Goal: Task Accomplishment & Management: Use online tool/utility

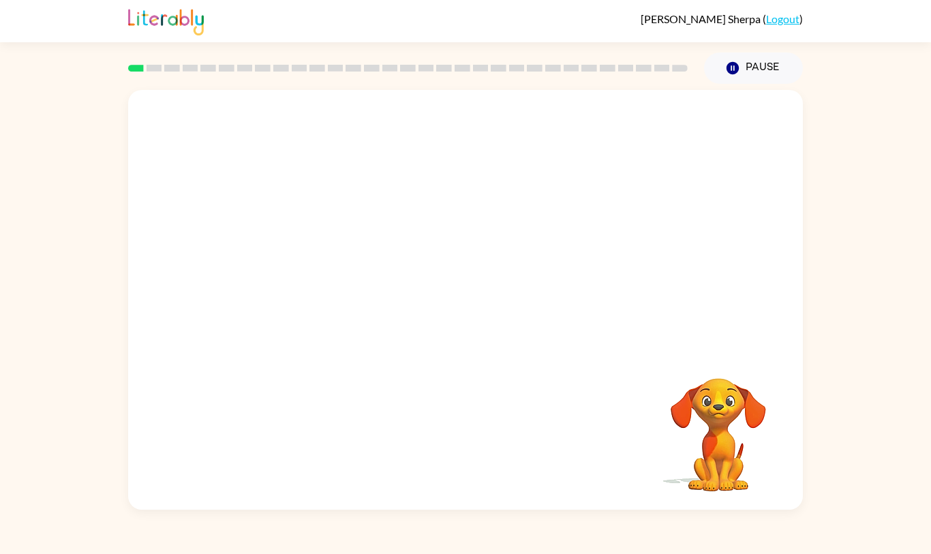
click at [759, 61] on button "Pause Pause" at bounding box center [753, 67] width 99 height 31
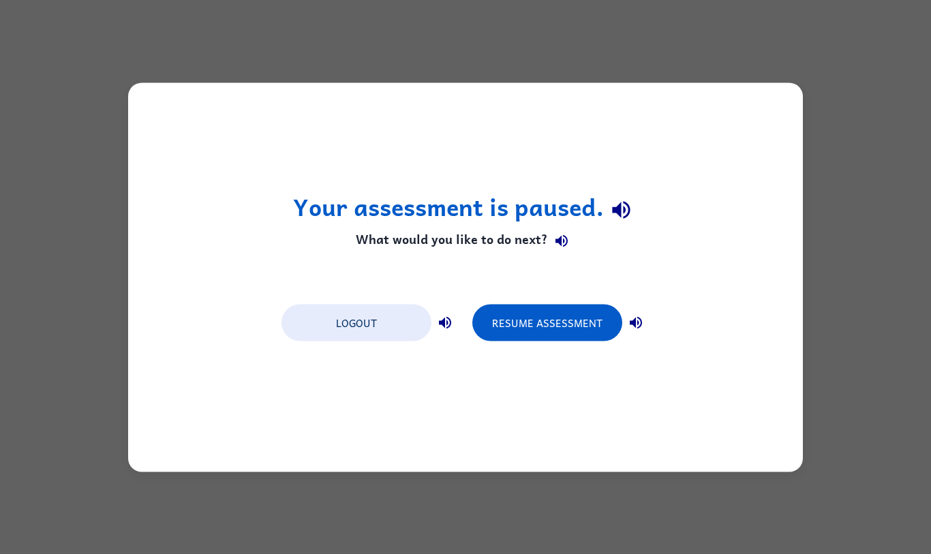
click at [586, 313] on button "Resume Assessment" at bounding box center [547, 322] width 150 height 37
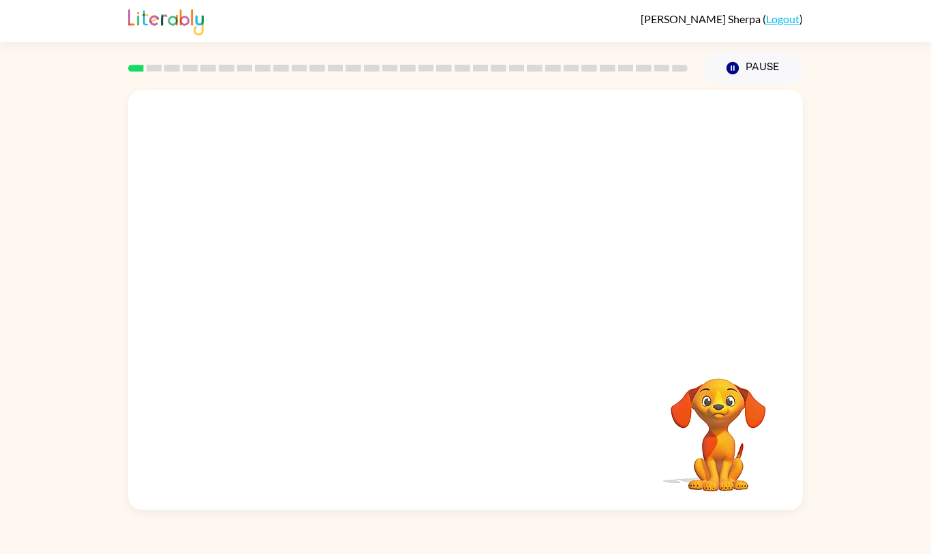
click at [742, 350] on div at bounding box center [465, 220] width 675 height 260
click at [729, 487] on video "Your browser must support playing .mp4 files to use Literably. Please try using…" at bounding box center [718, 425] width 136 height 136
click at [723, 483] on video "Your browser must support playing .mp4 files to use Literably. Please try using…" at bounding box center [718, 425] width 136 height 136
click at [727, 487] on video "Your browser must support playing .mp4 files to use Literably. Please try using…" at bounding box center [718, 425] width 136 height 136
click at [719, 345] on div at bounding box center [465, 220] width 675 height 260
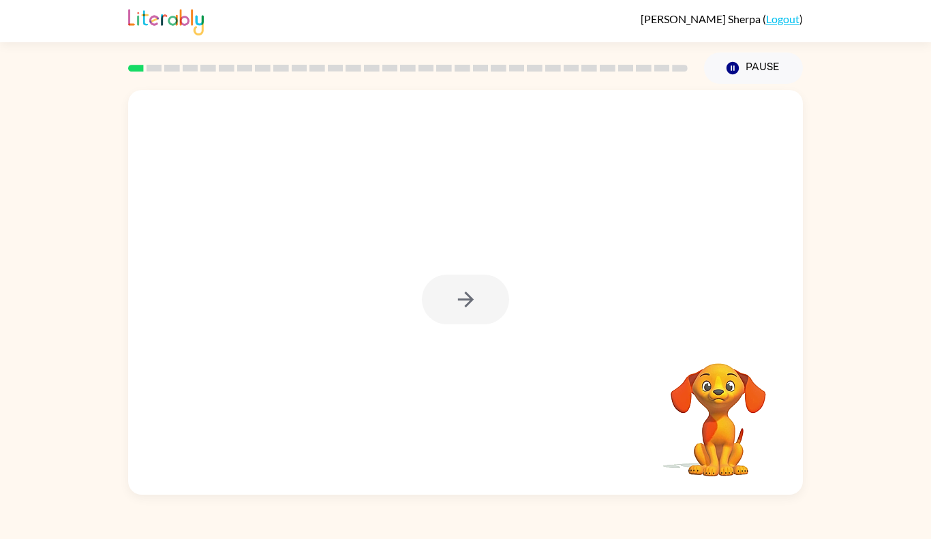
click at [444, 325] on div at bounding box center [465, 300] width 87 height 50
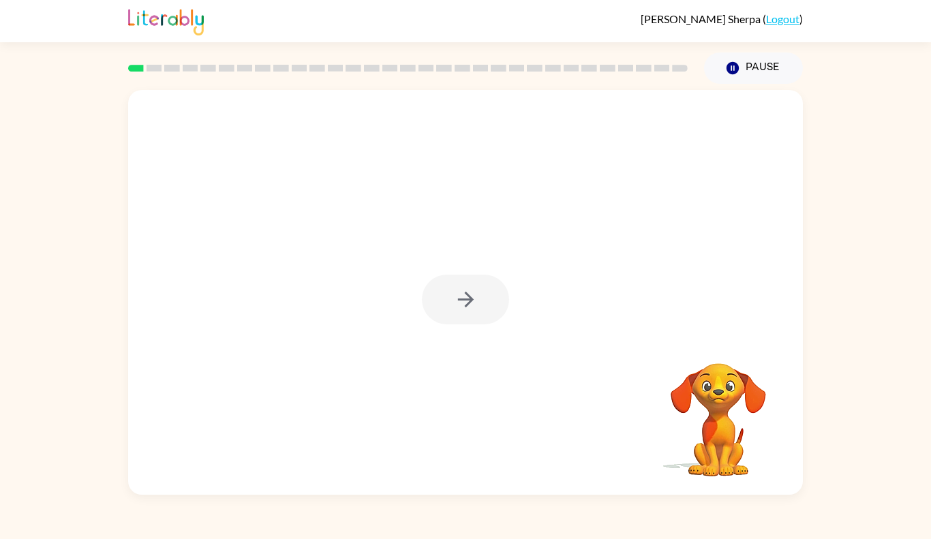
click at [444, 325] on div at bounding box center [465, 300] width 87 height 50
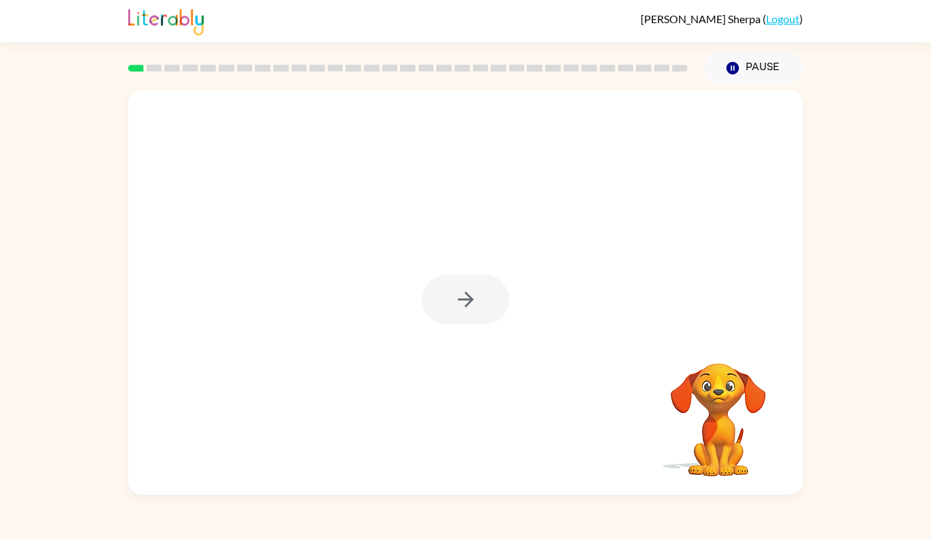
click at [444, 325] on div at bounding box center [465, 300] width 87 height 50
click at [444, 325] on button "button" at bounding box center [465, 300] width 87 height 50
click at [444, 325] on div at bounding box center [465, 300] width 87 height 50
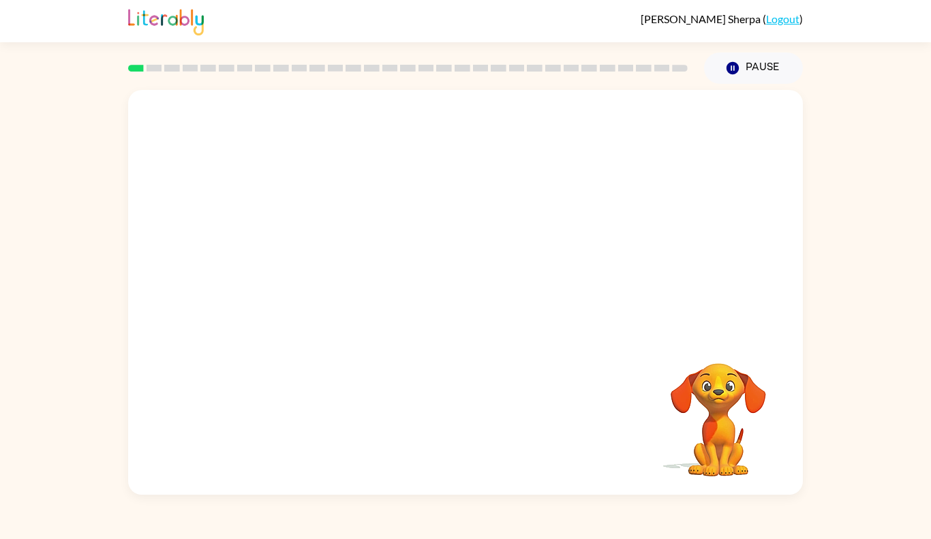
click at [444, 335] on div at bounding box center [465, 212] width 675 height 245
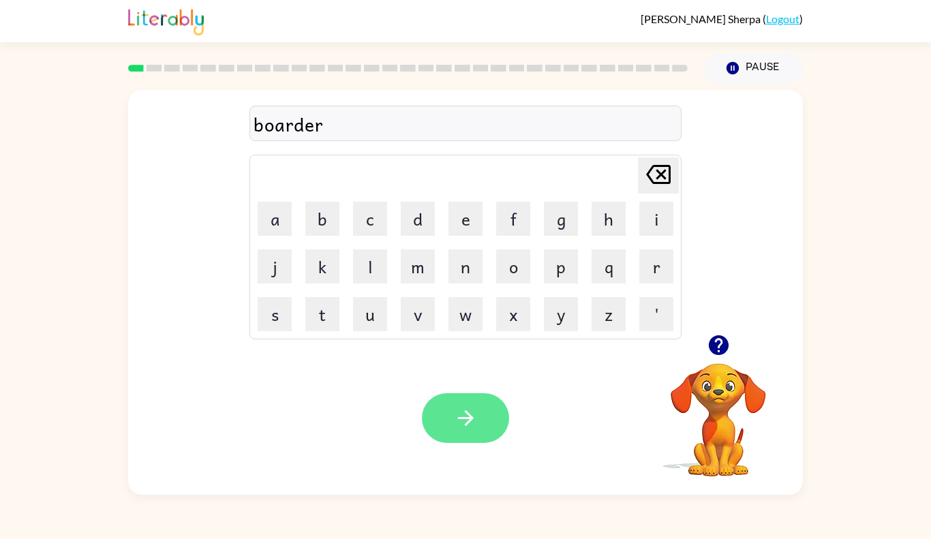
click at [427, 443] on button "button" at bounding box center [465, 418] width 87 height 50
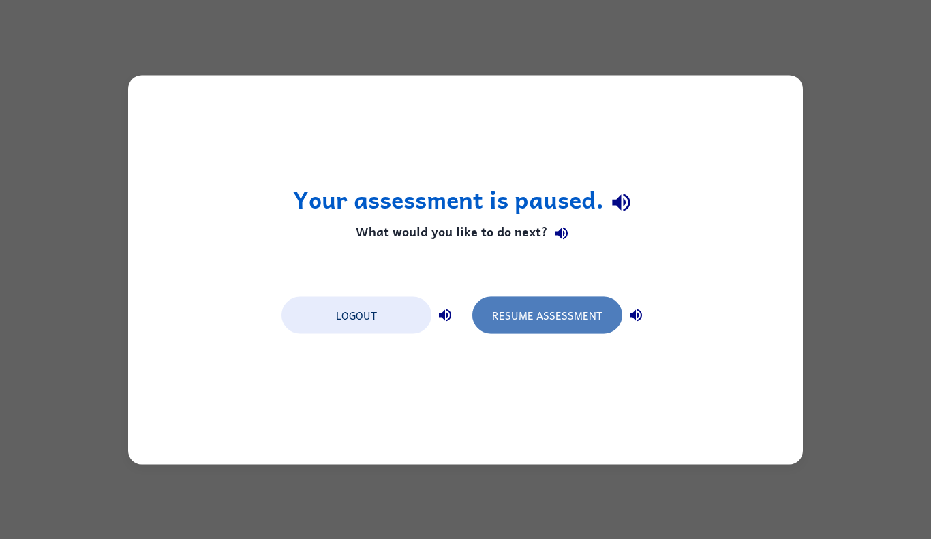
click at [489, 324] on button "Resume Assessment" at bounding box center [547, 315] width 150 height 37
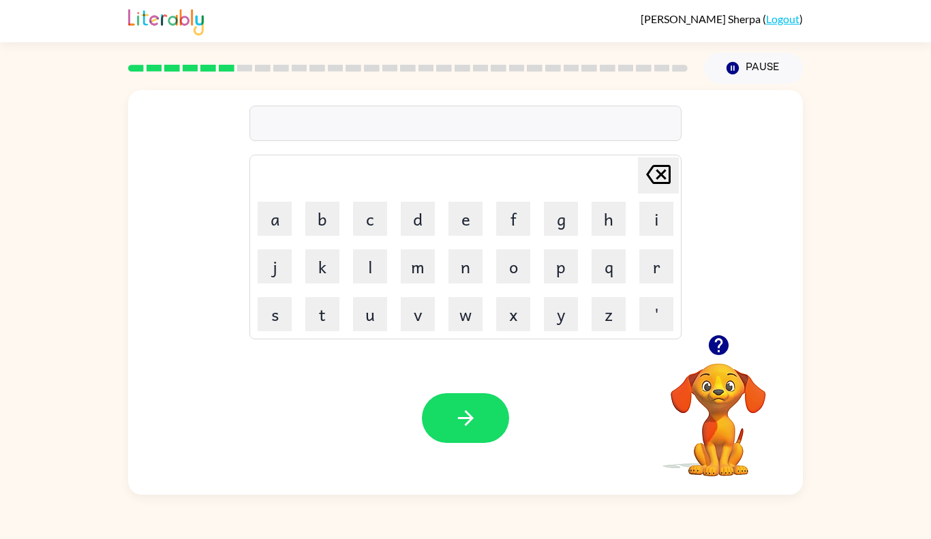
click at [717, 341] on icon "button" at bounding box center [718, 345] width 20 height 20
click at [716, 344] on icon "button" at bounding box center [718, 345] width 20 height 20
click at [713, 344] on icon "button" at bounding box center [718, 345] width 20 height 20
click at [723, 350] on icon "button" at bounding box center [718, 345] width 20 height 20
click at [717, 344] on icon "button" at bounding box center [718, 345] width 20 height 20
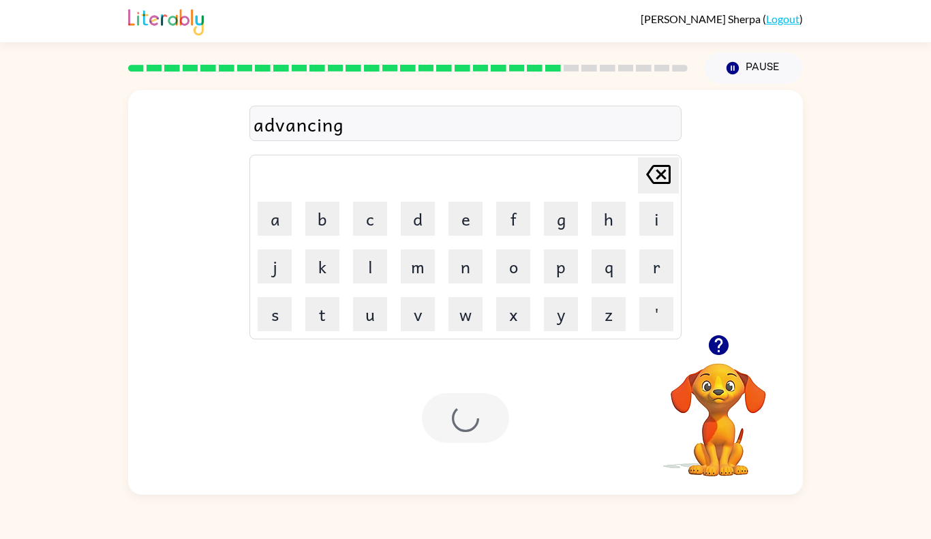
click at [440, 396] on div at bounding box center [465, 418] width 87 height 50
click at [815, 115] on div "Delete Delete last character input a b c d e f g h i j k l m n o p q r s t u v …" at bounding box center [465, 289] width 931 height 411
click at [712, 340] on icon "button" at bounding box center [718, 345] width 20 height 20
click at [716, 347] on video "Your browser must support playing .mp4 files to use Literably. Please try using…" at bounding box center [718, 410] width 136 height 136
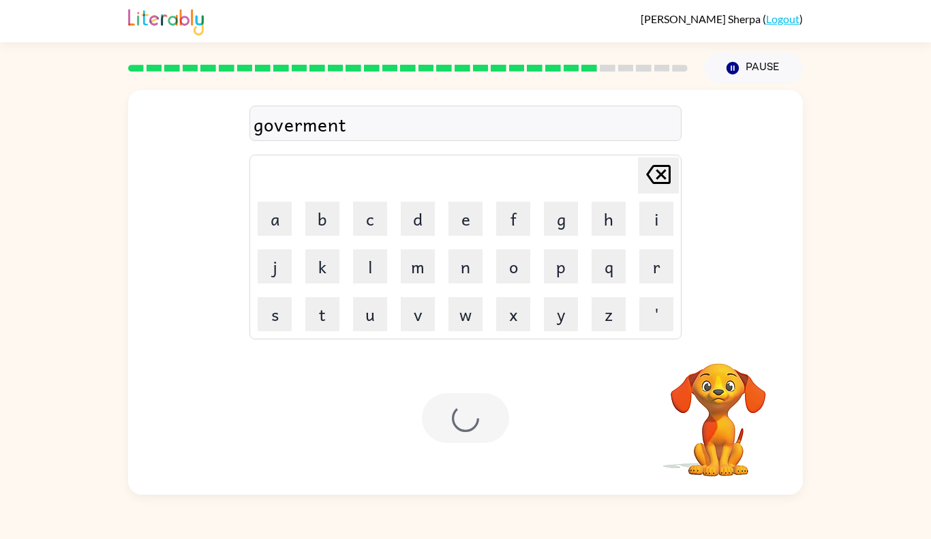
click at [716, 347] on video "Your browser must support playing .mp4 files to use Literably. Please try using…" at bounding box center [718, 410] width 136 height 136
click at [716, 347] on icon "button" at bounding box center [718, 345] width 20 height 20
click at [716, 347] on video "Your browser must support playing .mp4 files to use Literably. Please try using…" at bounding box center [718, 410] width 136 height 136
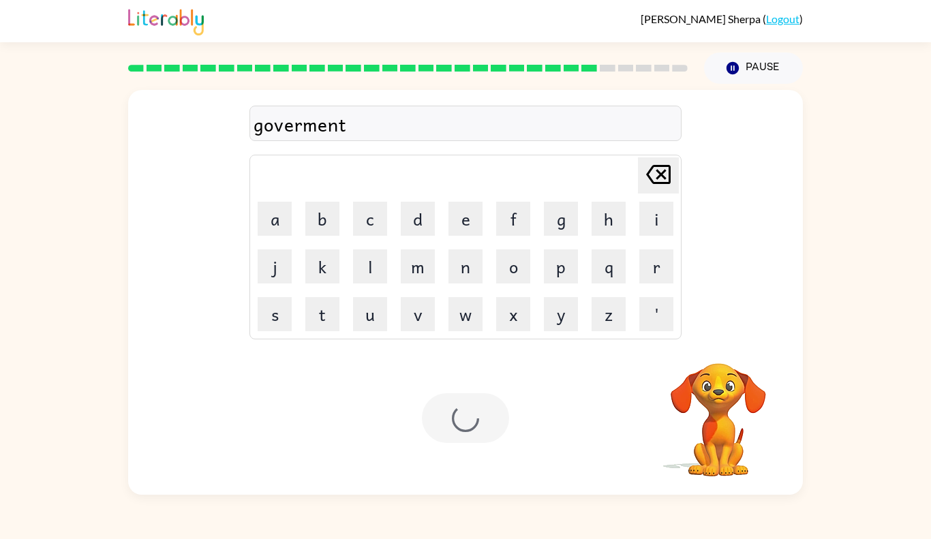
click at [712, 349] on video "Your browser must support playing .mp4 files to use Literably. Please try using…" at bounding box center [718, 410] width 136 height 136
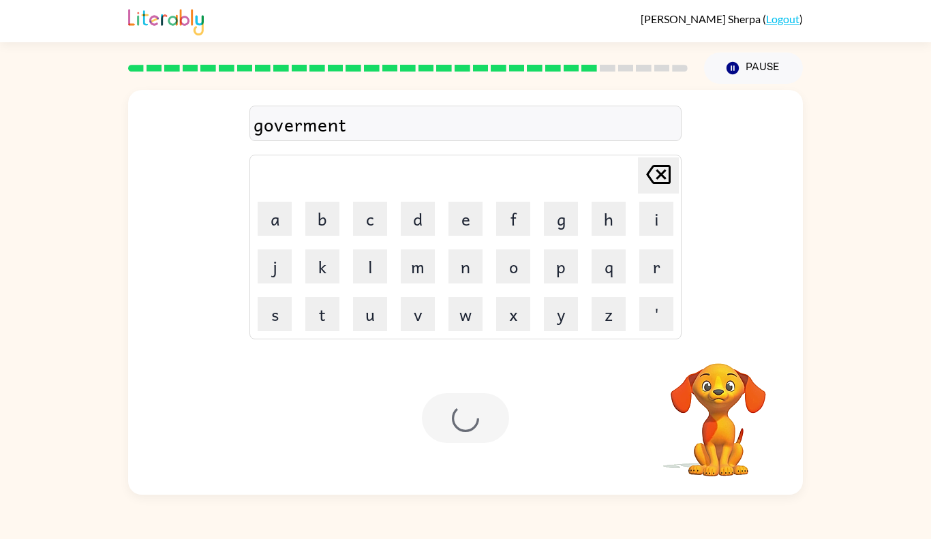
click at [712, 349] on video "Your browser must support playing .mp4 files to use Literably. Please try using…" at bounding box center [718, 410] width 136 height 136
click at [712, 349] on icon "button" at bounding box center [718, 345] width 20 height 20
click at [712, 349] on video "Your browser must support playing .mp4 files to use Literably. Please try using…" at bounding box center [718, 410] width 136 height 136
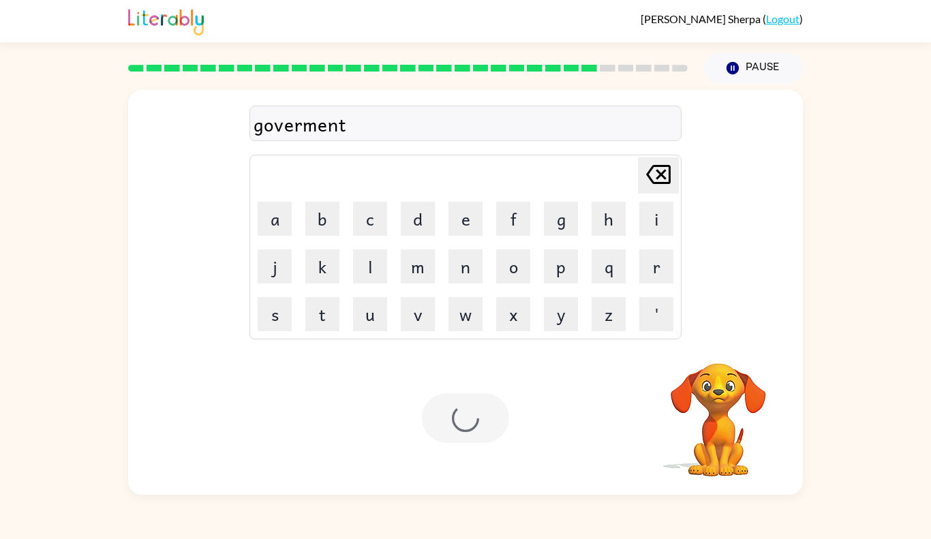
click at [712, 349] on video "Your browser must support playing .mp4 files to use Literably. Please try using…" at bounding box center [718, 410] width 136 height 136
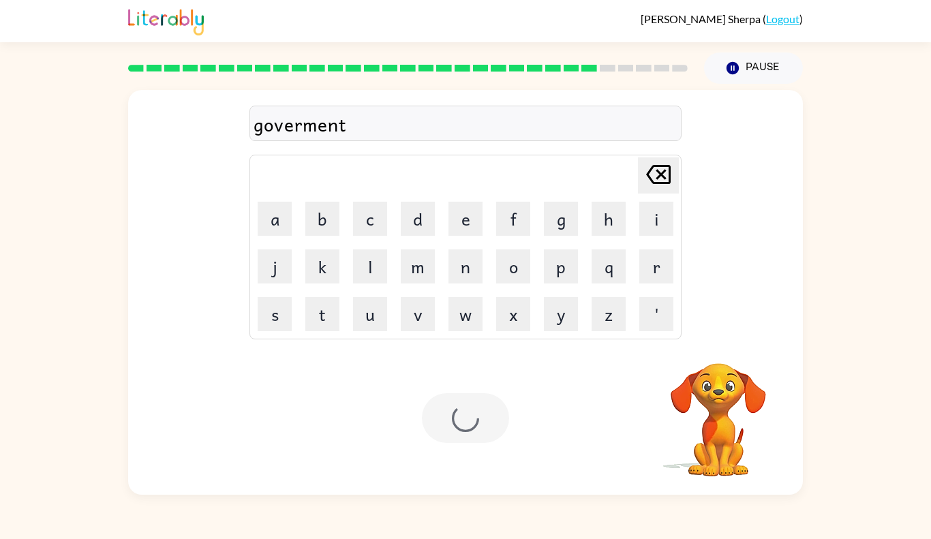
click at [712, 349] on video "Your browser must support playing .mp4 files to use Literably. Please try using…" at bounding box center [718, 410] width 136 height 136
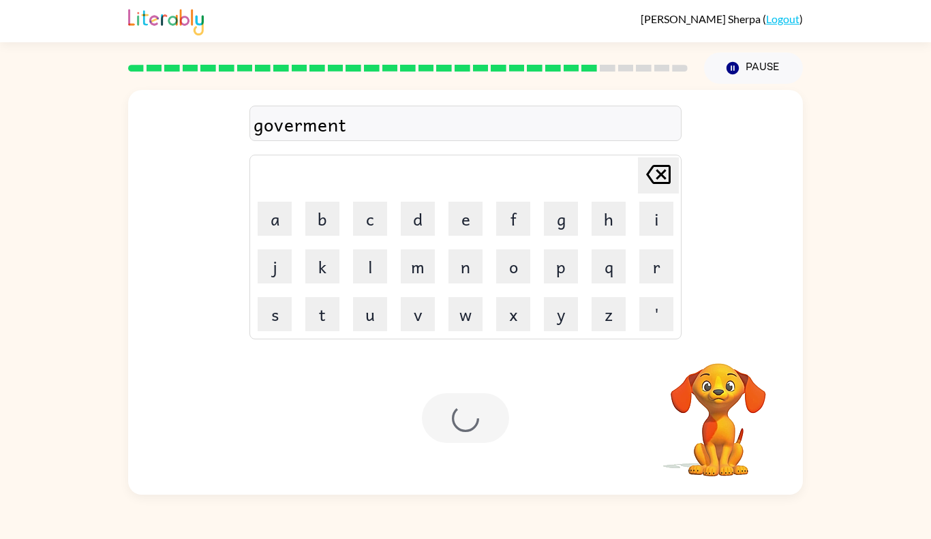
click at [712, 349] on video "Your browser must support playing .mp4 files to use Literably. Please try using…" at bounding box center [718, 410] width 136 height 136
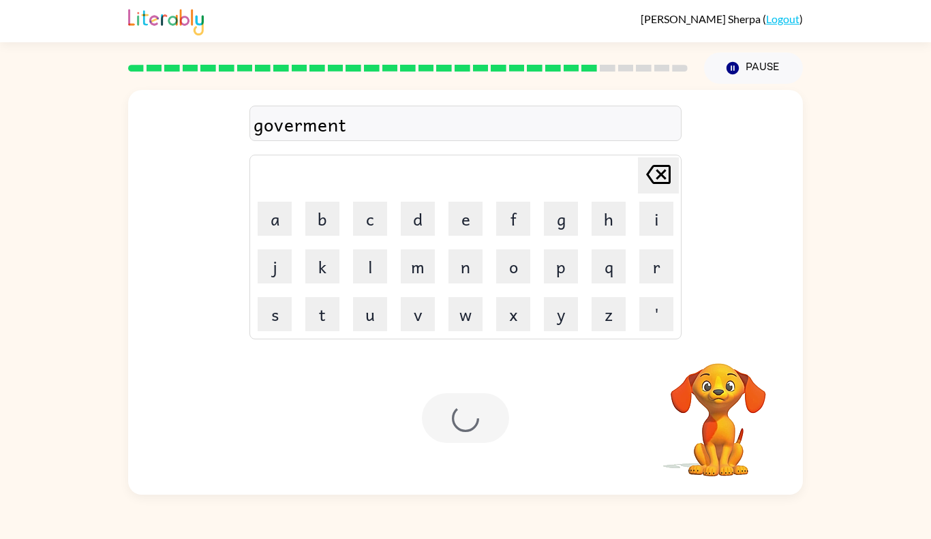
click at [712, 349] on video "Your browser must support playing .mp4 files to use Literably. Please try using…" at bounding box center [718, 410] width 136 height 136
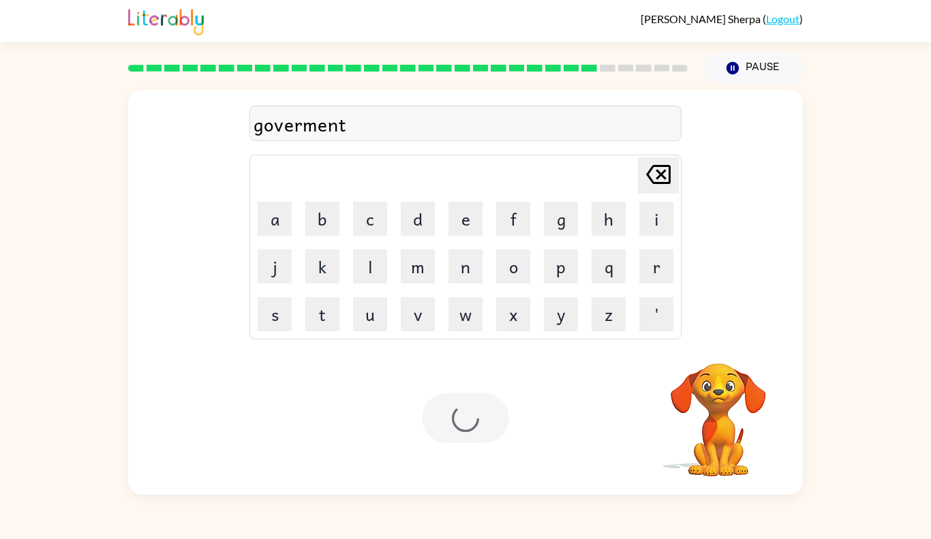
click at [712, 349] on video "Your browser must support playing .mp4 files to use Literably. Please try using…" at bounding box center [718, 410] width 136 height 136
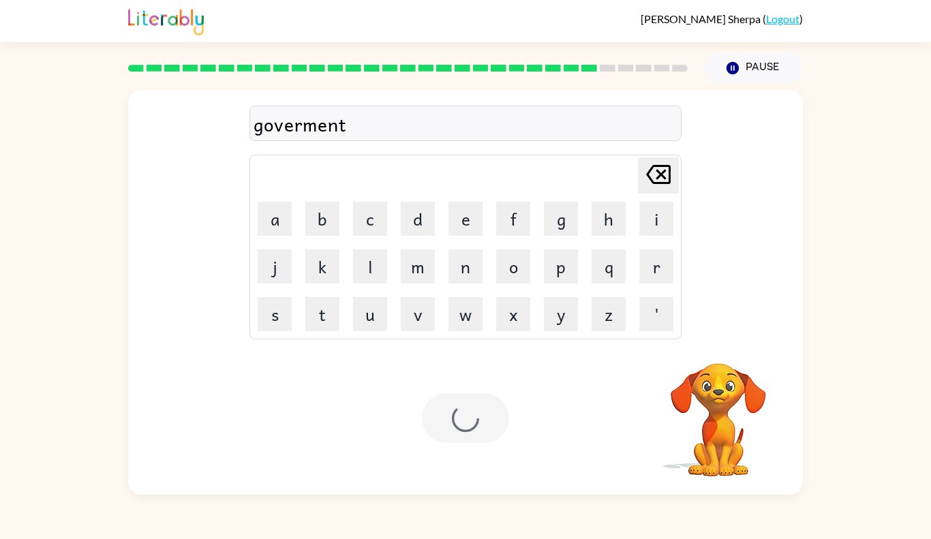
click at [712, 349] on video "Your browser must support playing .mp4 files to use Literably. Please try using…" at bounding box center [718, 410] width 136 height 136
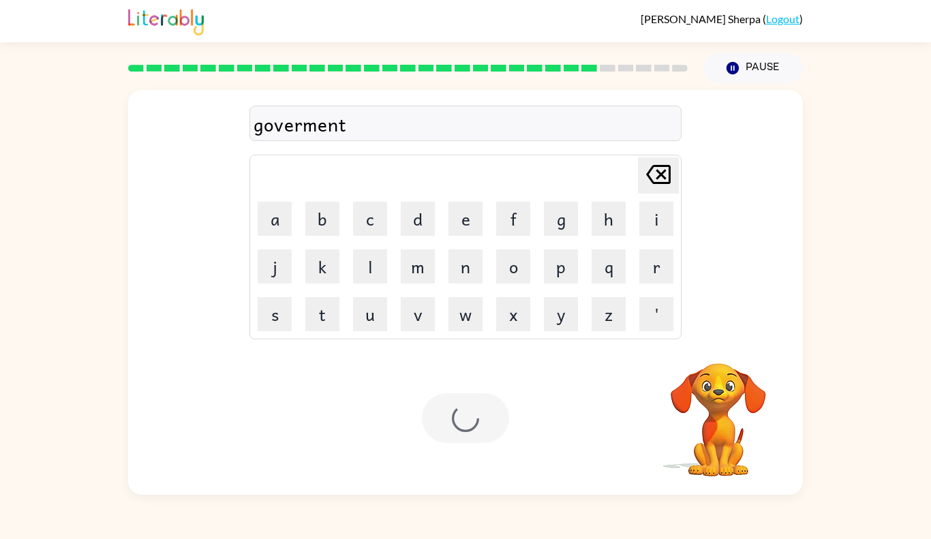
click at [712, 349] on video "Your browser must support playing .mp4 files to use Literably. Please try using…" at bounding box center [718, 410] width 136 height 136
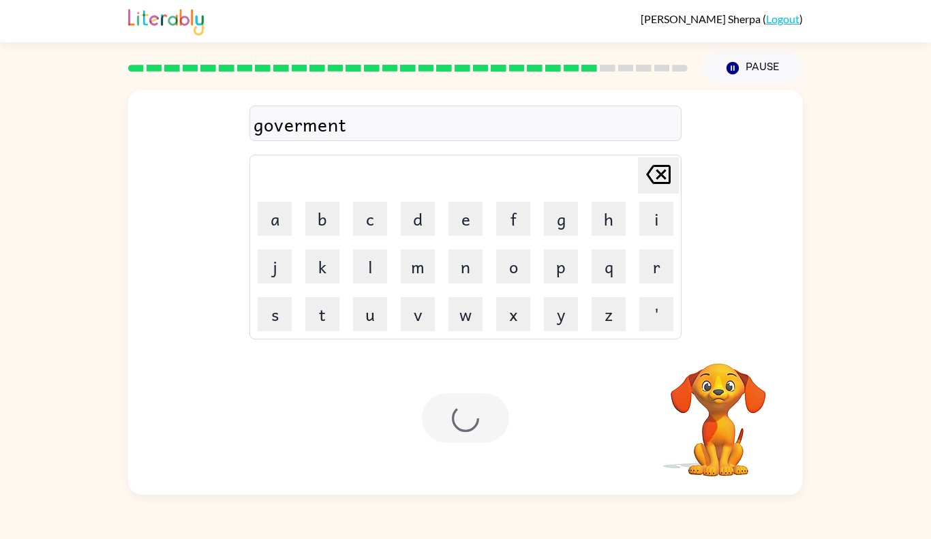
click at [712, 349] on video "Your browser must support playing .mp4 files to use Literably. Please try using…" at bounding box center [718, 410] width 136 height 136
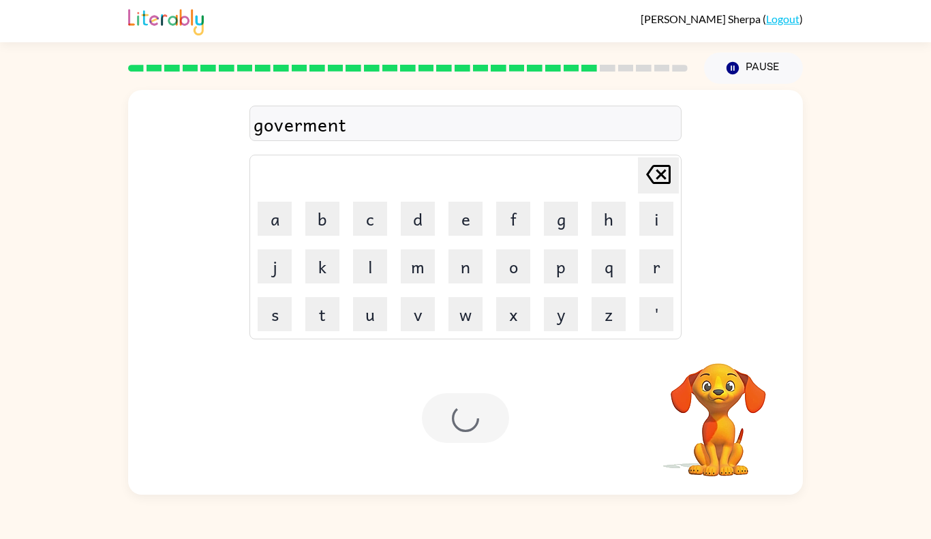
click at [712, 349] on video "Your browser must support playing .mp4 files to use Literably. Please try using…" at bounding box center [718, 410] width 136 height 136
click at [462, 402] on div at bounding box center [465, 418] width 87 height 50
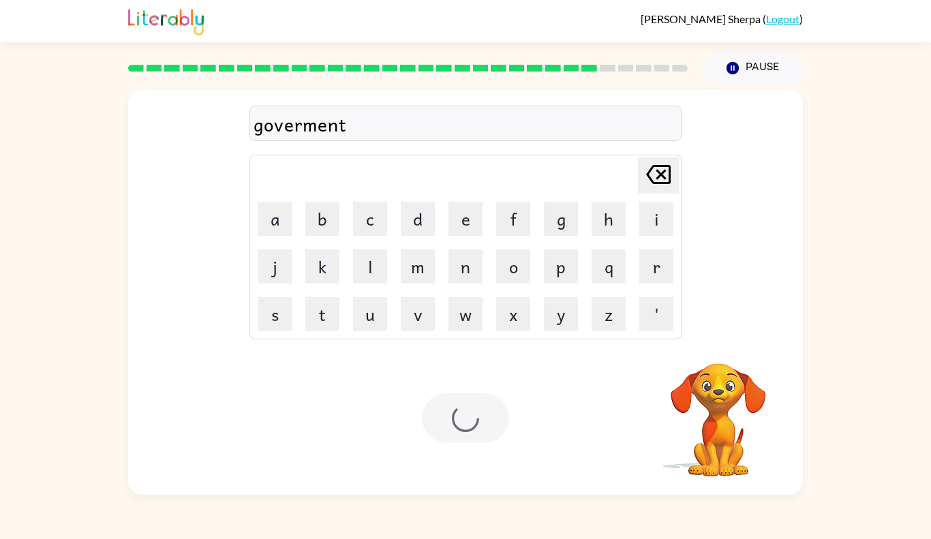
click at [462, 402] on div at bounding box center [465, 418] width 87 height 50
click at [599, 230] on button "h" at bounding box center [609, 219] width 34 height 34
click at [652, 168] on icon at bounding box center [658, 174] width 25 height 19
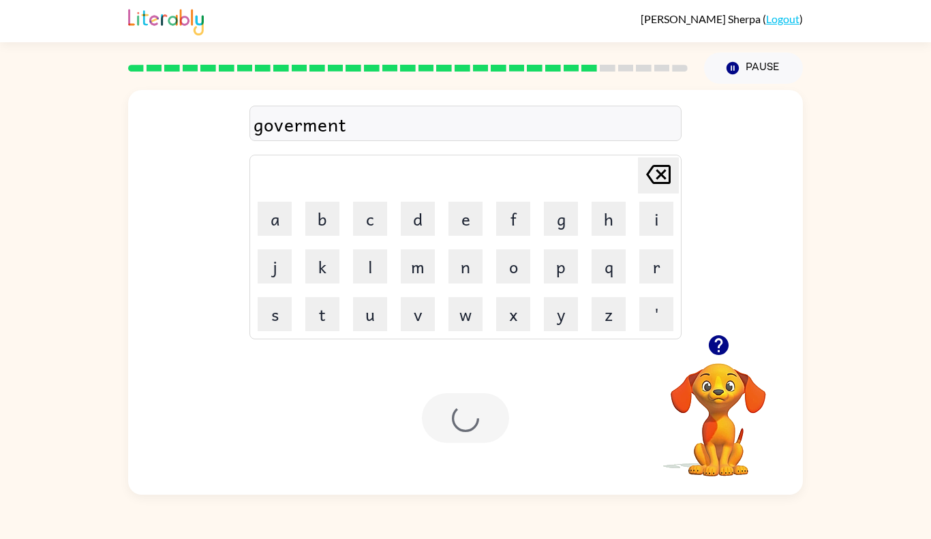
click at [408, 294] on td "v" at bounding box center [418, 314] width 46 height 46
click at [273, 539] on div at bounding box center [136, 539] width 273 height 0
click at [487, 539] on div "Close" at bounding box center [465, 539] width 931 height 0
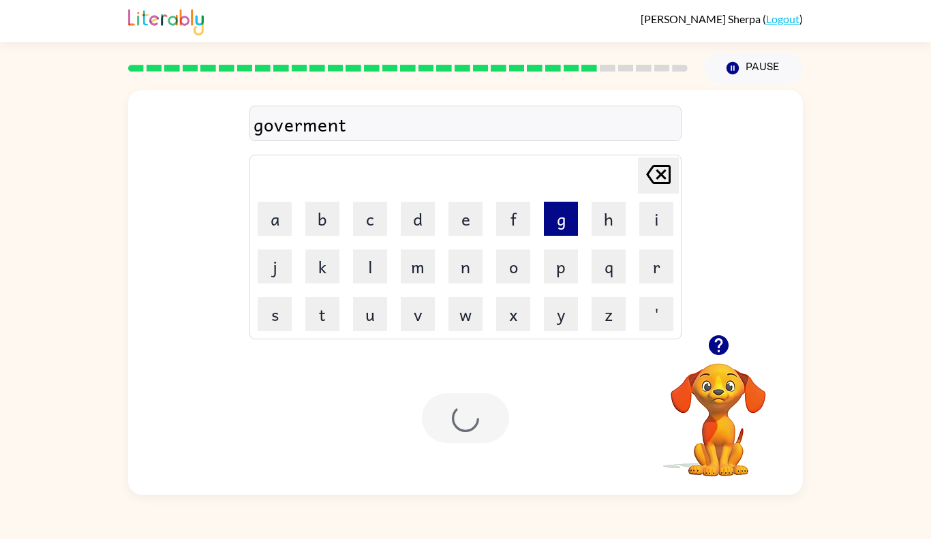
click at [546, 141] on div "goverment Delete Delete last character input a b c d e f g h i j k l m n o p q …" at bounding box center [466, 212] width 432 height 254
click at [554, 214] on button "g" at bounding box center [561, 219] width 34 height 34
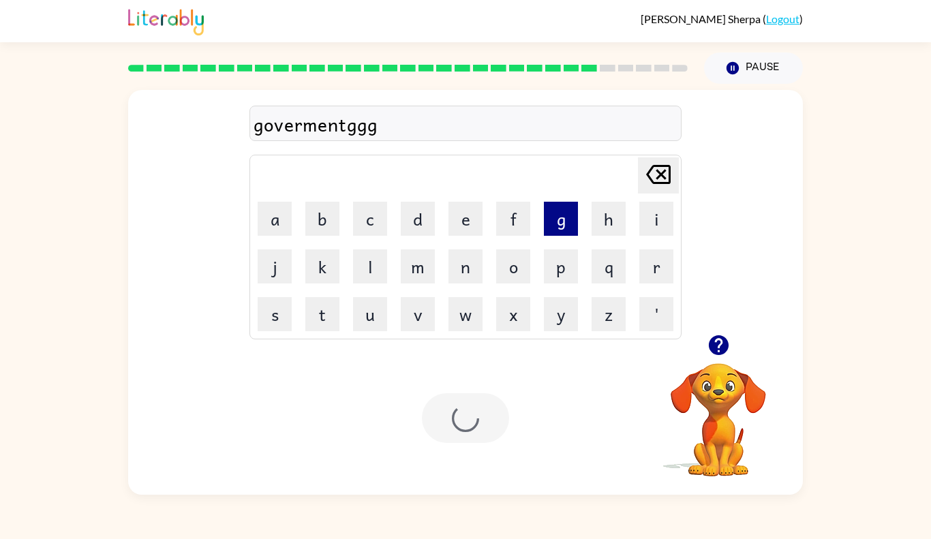
click at [554, 214] on button "g" at bounding box center [561, 219] width 34 height 34
click at [655, 175] on icon "Delete Delete last character input" at bounding box center [658, 174] width 33 height 33
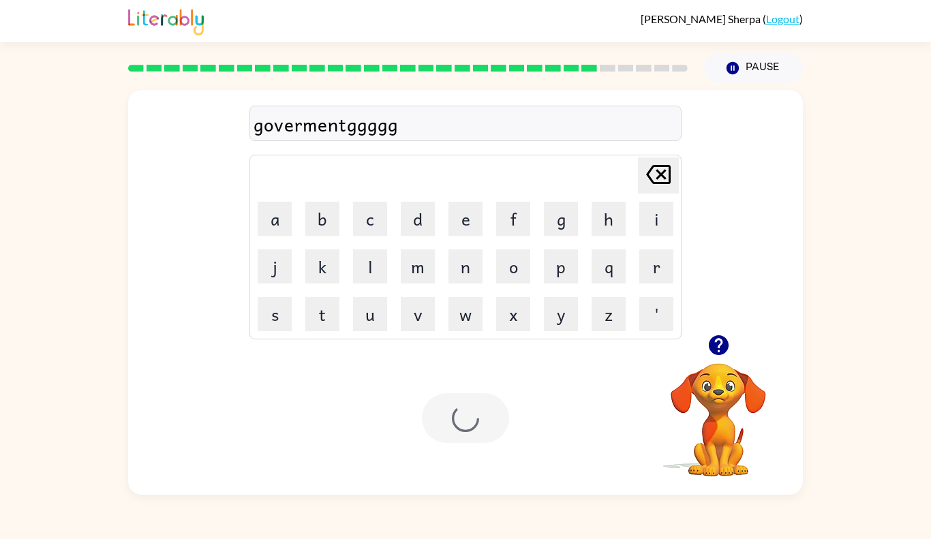
click at [655, 175] on icon "Delete Delete last character input" at bounding box center [658, 174] width 33 height 33
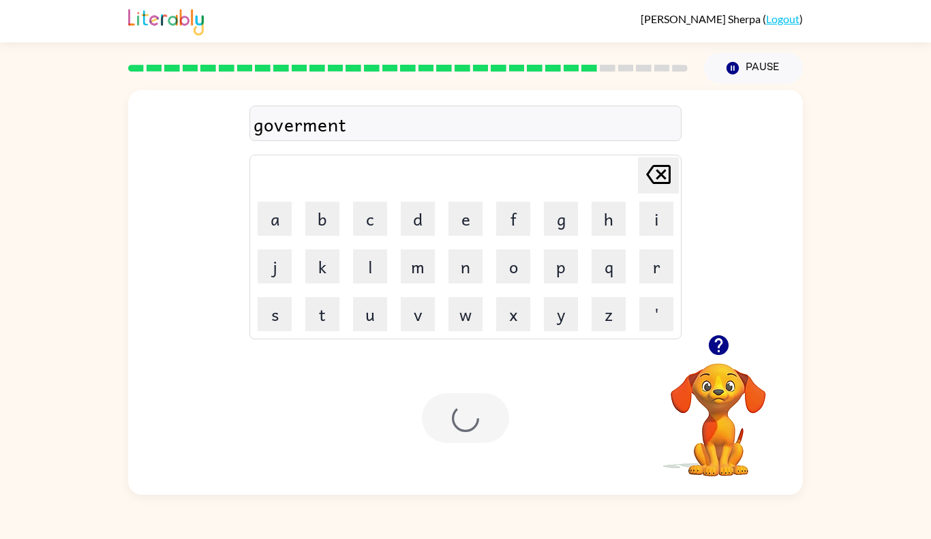
click at [655, 175] on icon "Delete Delete last character input" at bounding box center [658, 174] width 33 height 33
type button "delete"
click at [712, 342] on icon "button" at bounding box center [718, 345] width 20 height 20
click at [415, 423] on div "Your browser must support playing .mp4 files to use Literably. Please try using…" at bounding box center [465, 418] width 675 height 153
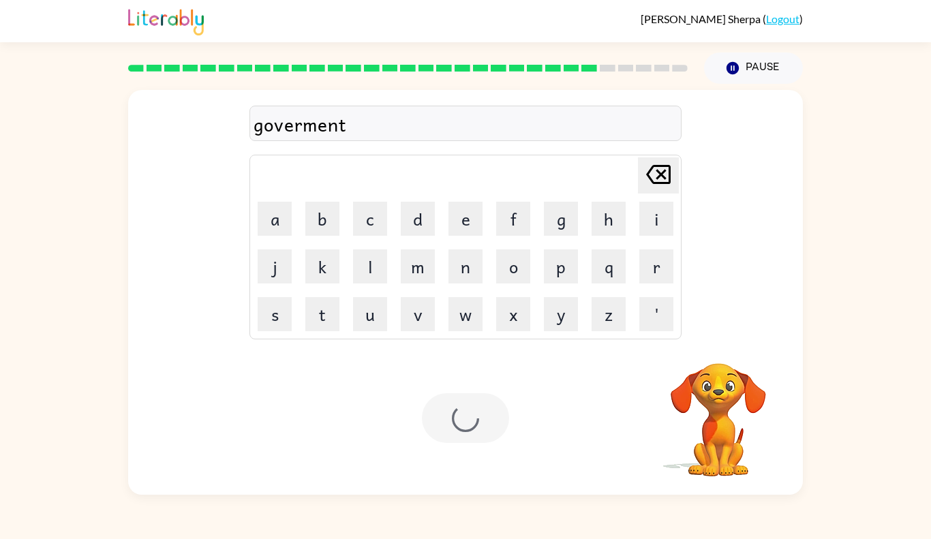
click at [415, 423] on div "Your browser must support playing .mp4 files to use Literably. Please try using…" at bounding box center [465, 418] width 675 height 153
click at [447, 423] on div at bounding box center [465, 418] width 87 height 50
click at [784, 160] on div "Delete Delete last character input a b c d e f g h i j k l m n o p q r s t u v …" at bounding box center [465, 212] width 675 height 245
click at [830, 150] on div "shape Delete Delete last character input a b c d e f g h i j k l m n o p q r s …" at bounding box center [465, 289] width 931 height 411
click at [713, 71] on button "Pause Pause" at bounding box center [753, 67] width 99 height 31
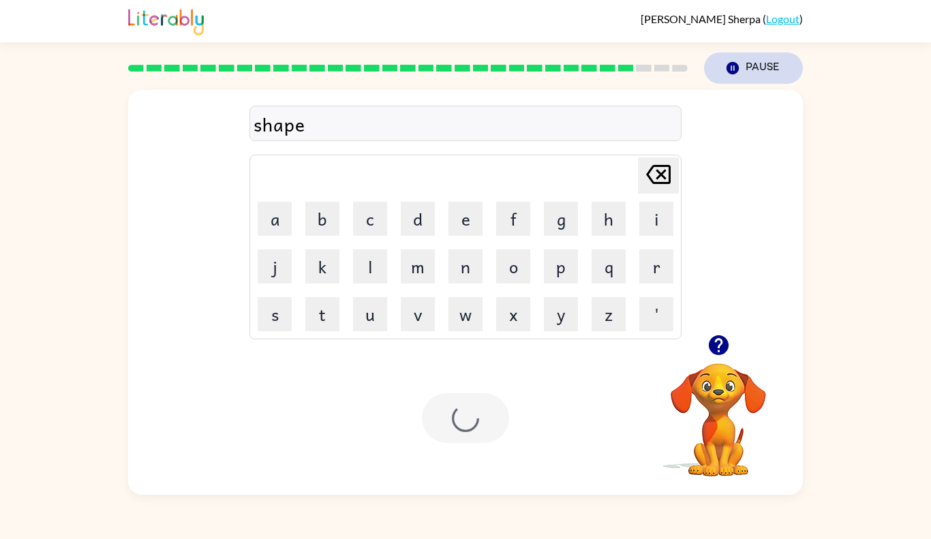
click at [723, 70] on button "Pause Pause" at bounding box center [753, 67] width 99 height 31
click at [736, 70] on icon "button" at bounding box center [733, 68] width 12 height 12
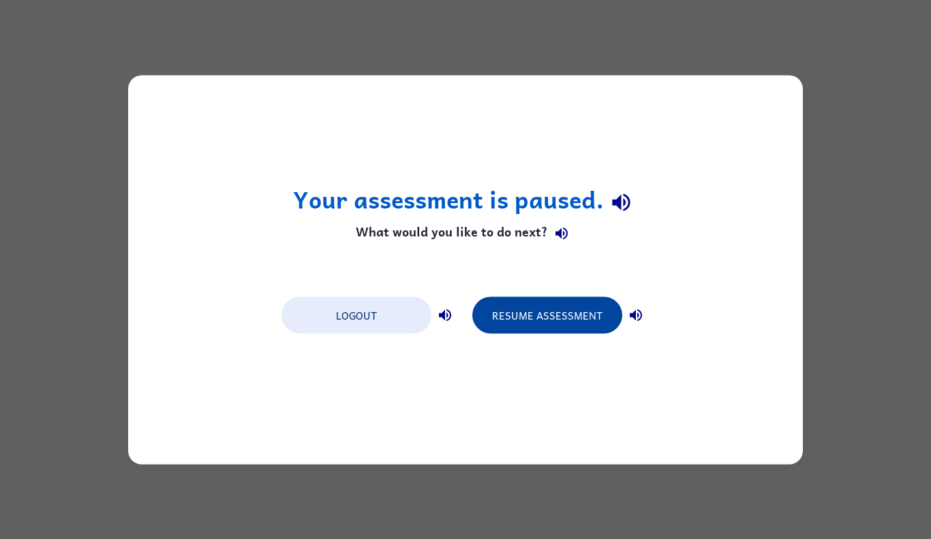
click at [556, 304] on button "Resume Assessment" at bounding box center [547, 315] width 150 height 37
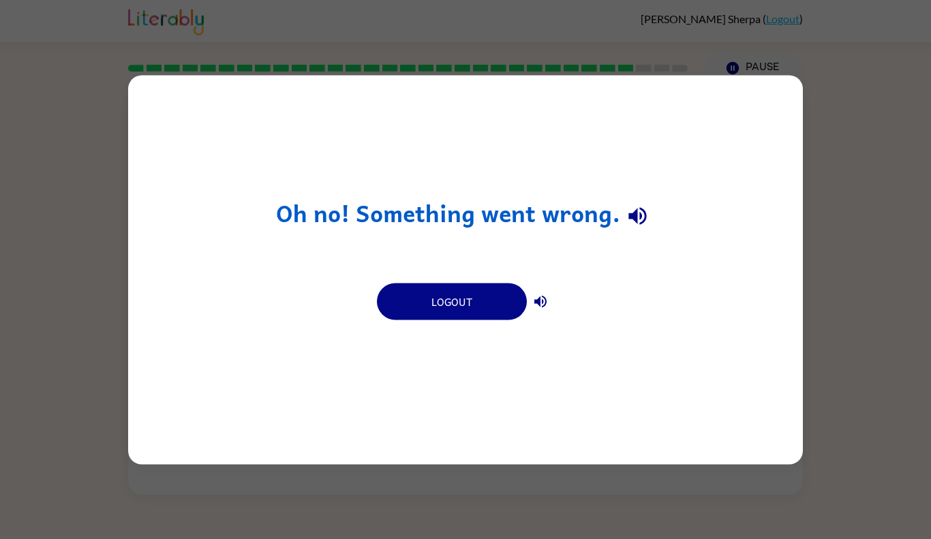
click at [899, 157] on div "Oh no! Something went wrong. Logout" at bounding box center [465, 269] width 931 height 539
click at [630, 215] on icon "button" at bounding box center [638, 217] width 18 height 18
click at [537, 293] on icon "button" at bounding box center [540, 301] width 16 height 16
click at [500, 299] on button "Logout" at bounding box center [452, 301] width 150 height 37
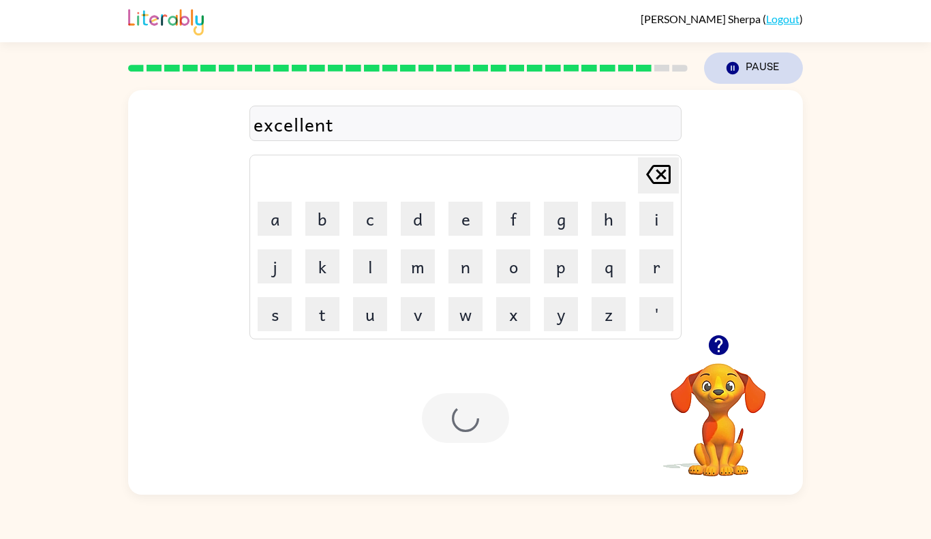
click at [758, 67] on button "Pause Pause" at bounding box center [753, 67] width 99 height 31
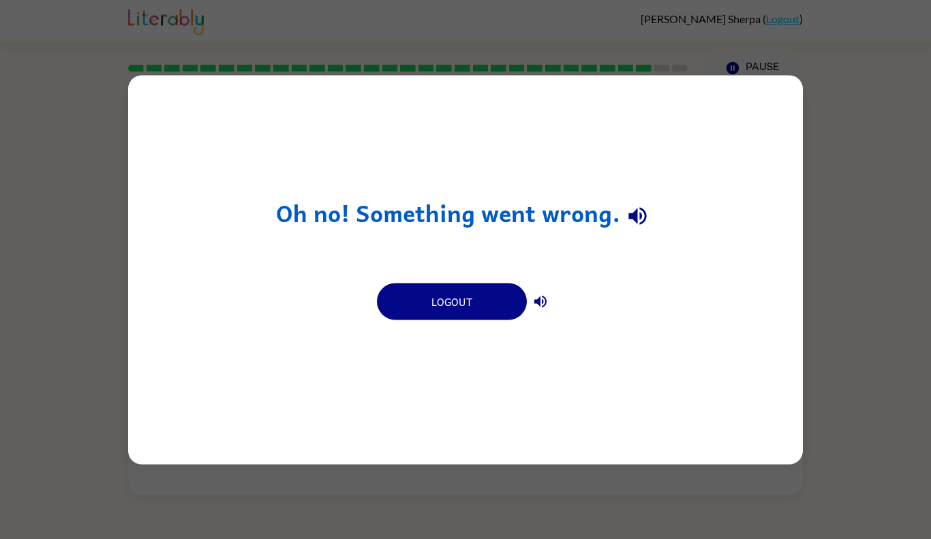
click at [537, 295] on icon "button" at bounding box center [540, 301] width 16 height 16
click at [466, 300] on button "Logout" at bounding box center [452, 301] width 150 height 37
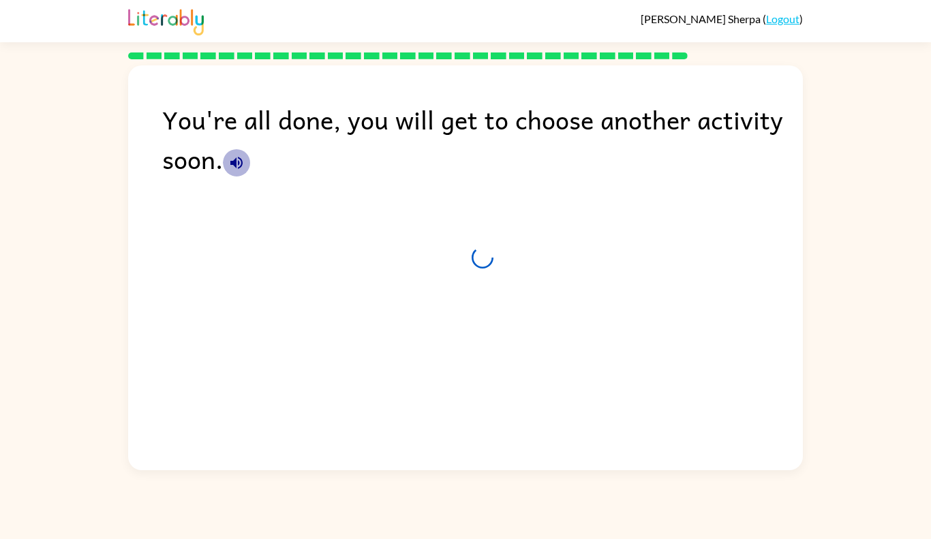
click at [237, 164] on icon "button" at bounding box center [236, 163] width 16 height 16
